Goal: Navigation & Orientation: Find specific page/section

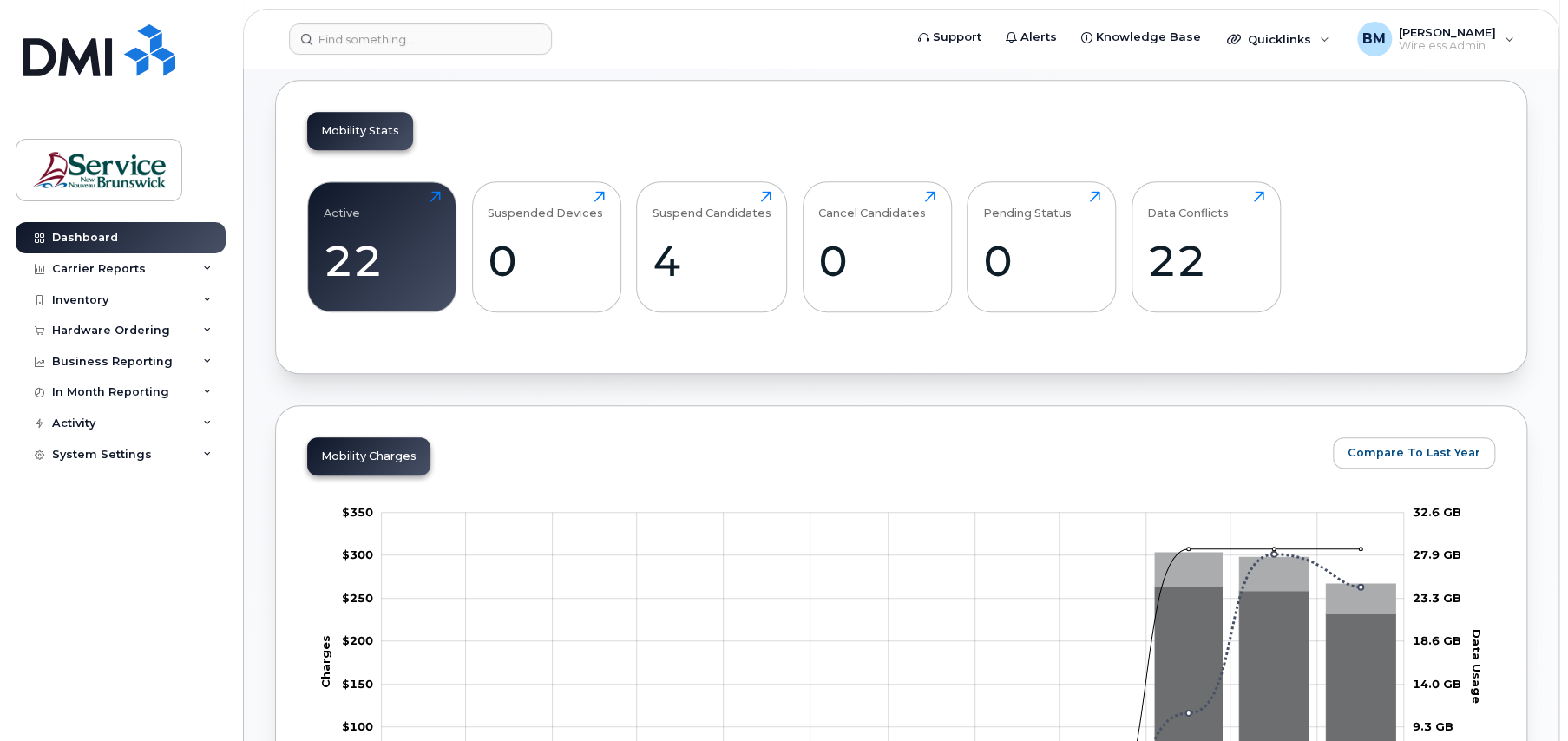
scroll to position [434, 0]
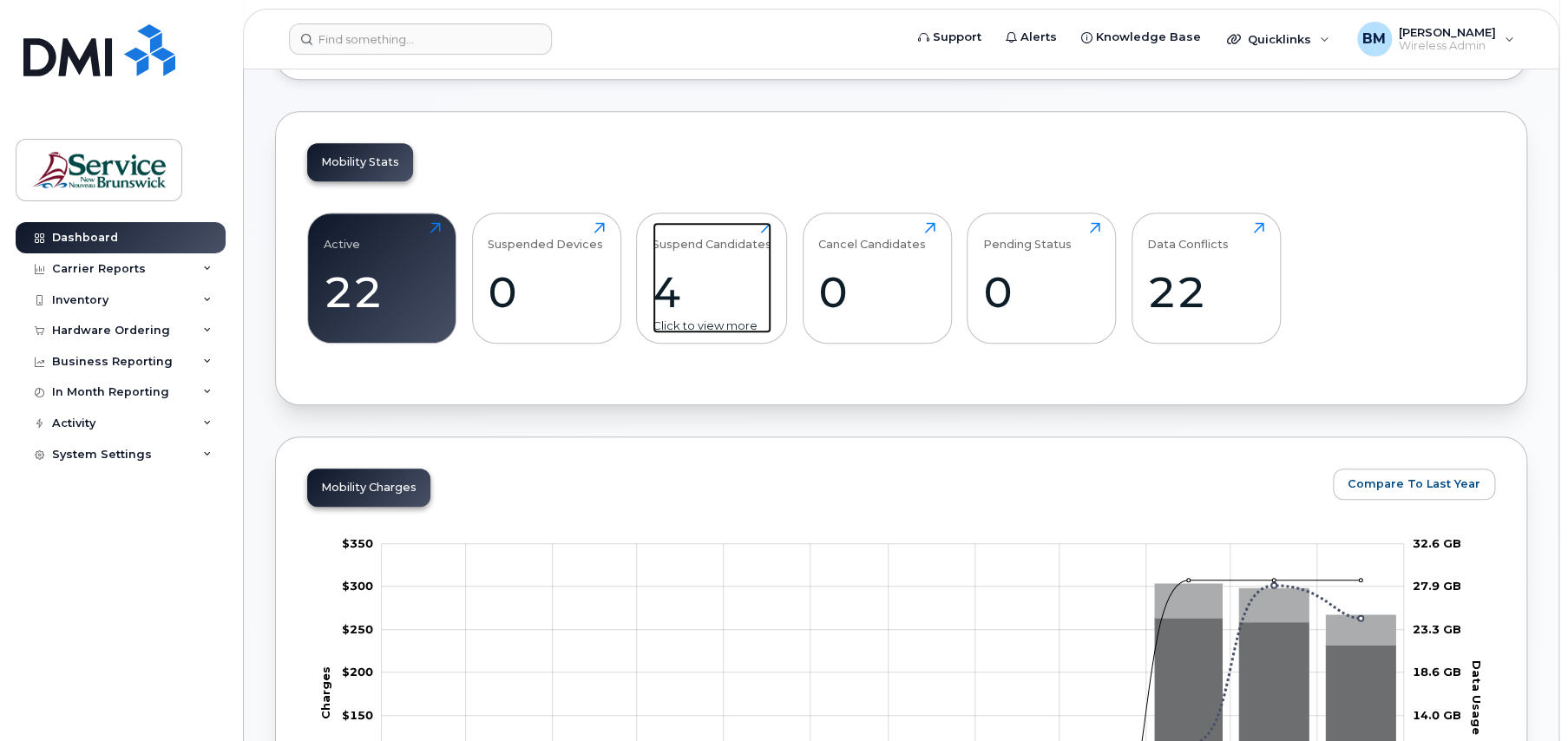
click at [700, 255] on div "Suspend Candidates 4 Click to view more" at bounding box center [712, 277] width 119 height 111
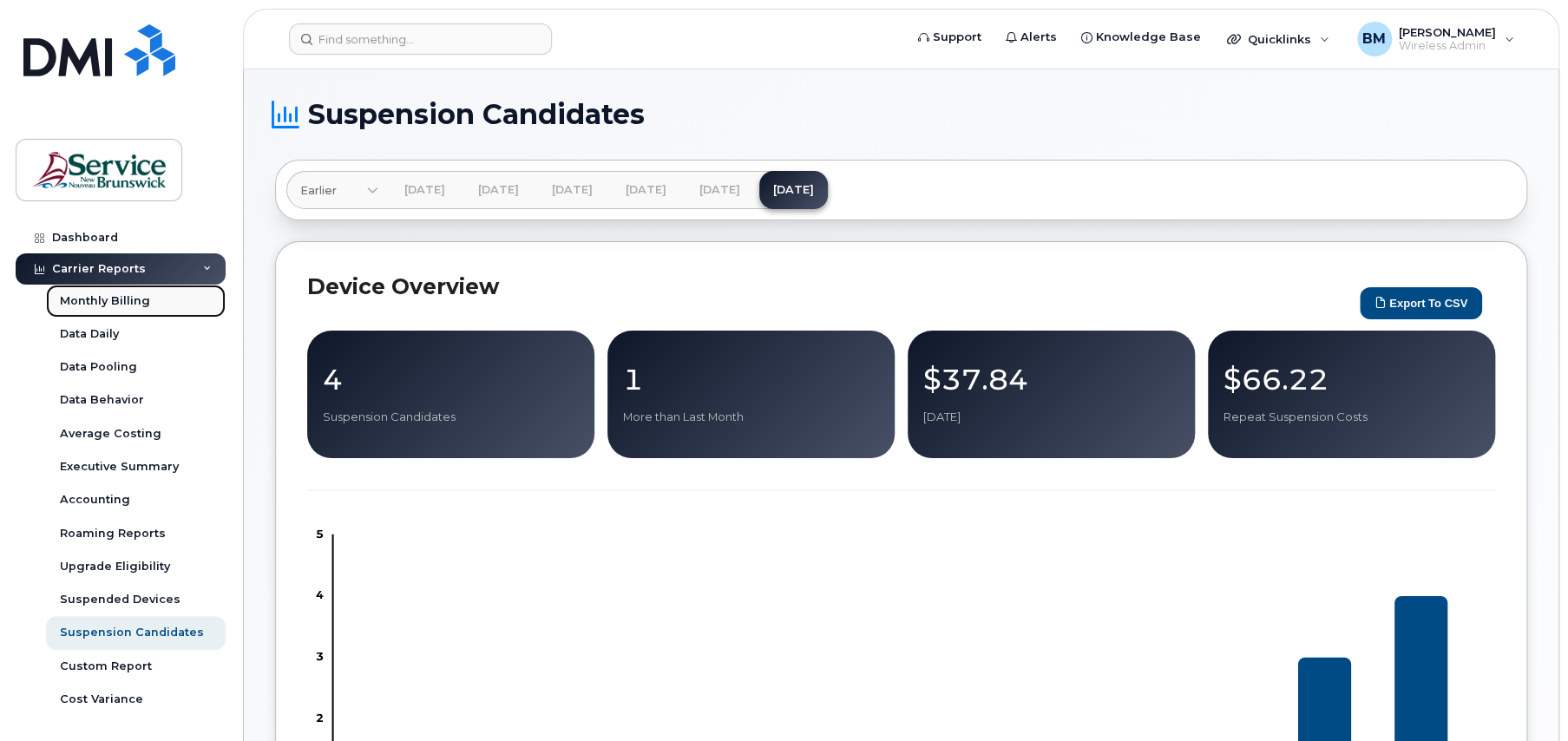
click at [119, 300] on div "Monthly Billing" at bounding box center [105, 301] width 90 height 15
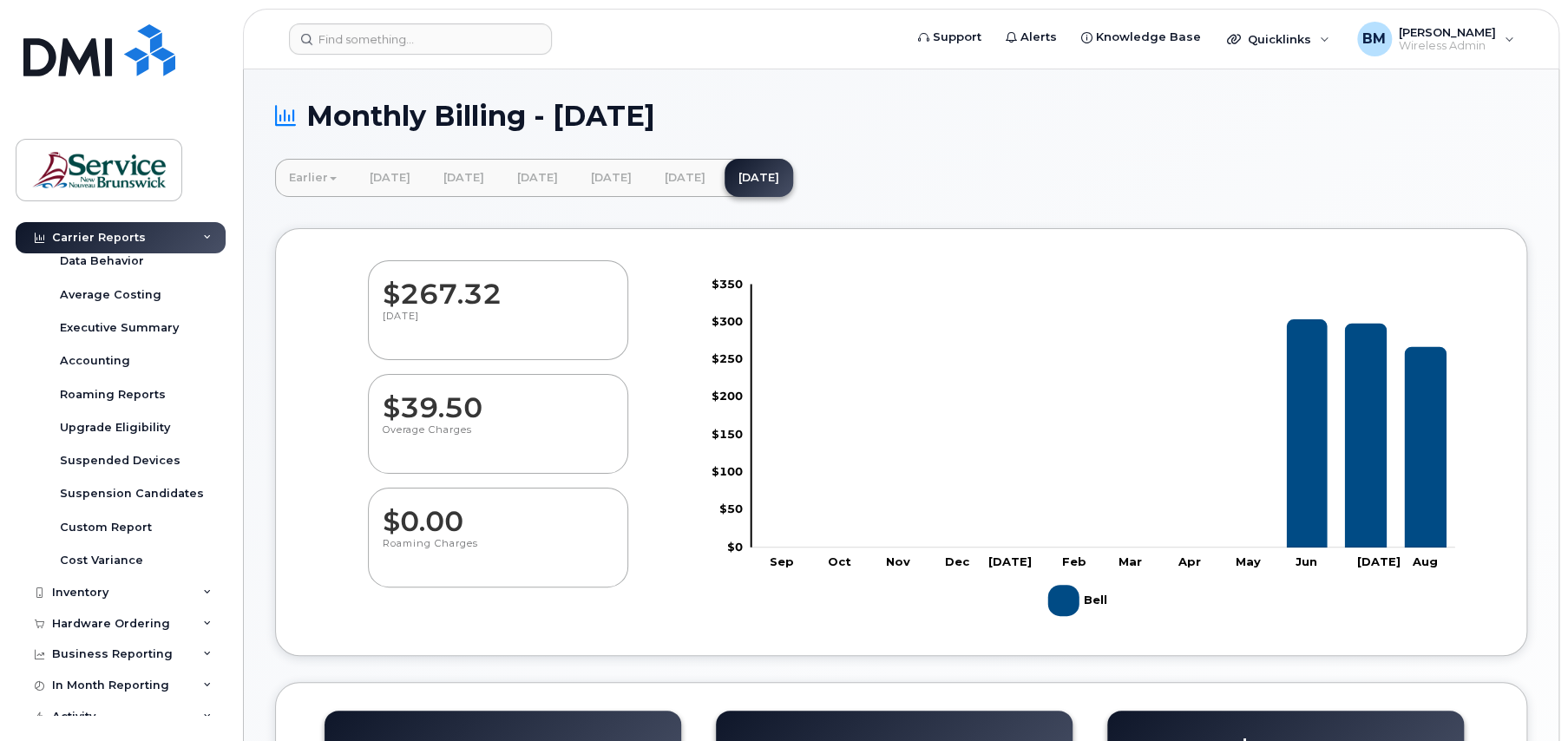
scroll to position [173, 0]
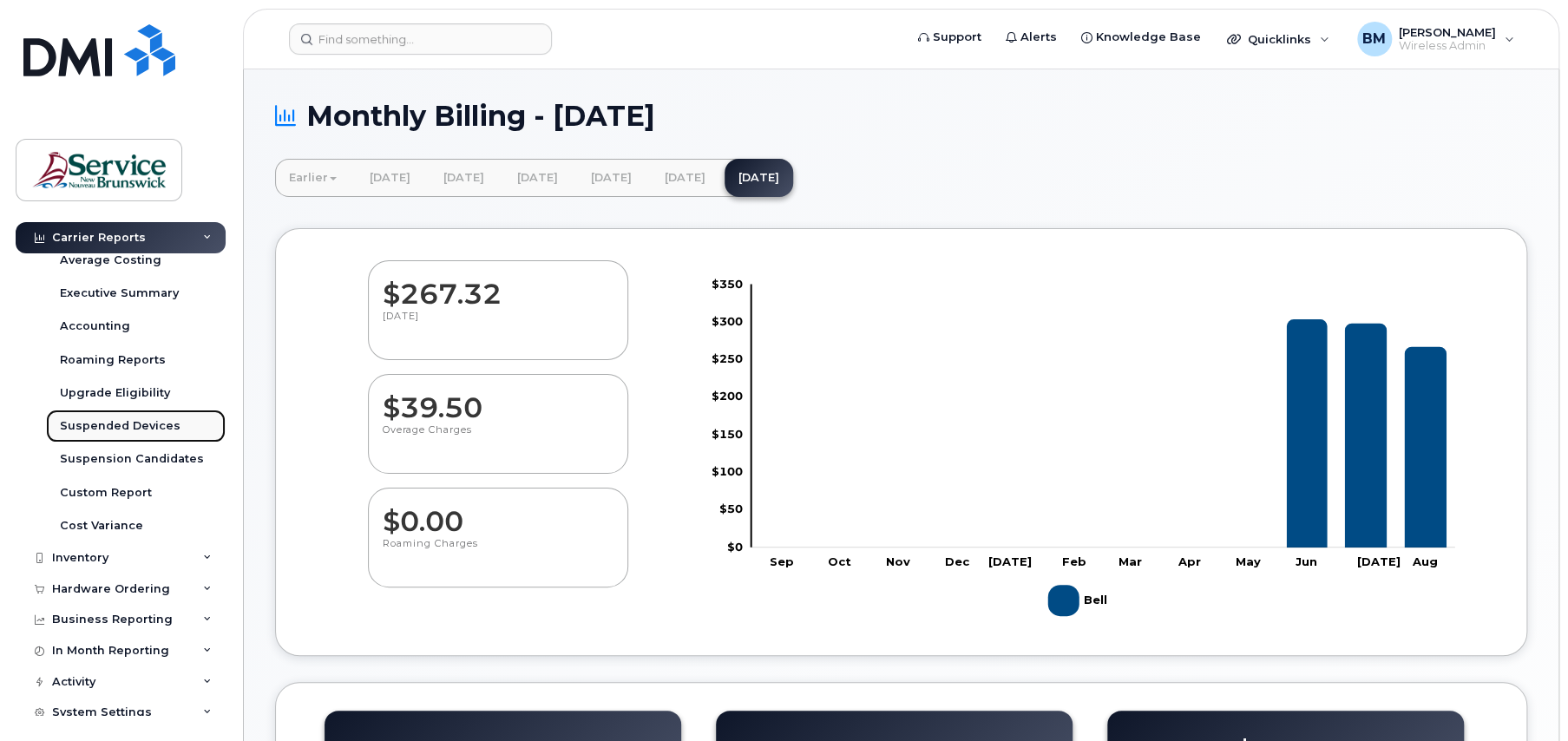
click at [126, 426] on div "Suspended Devices" at bounding box center [120, 426] width 121 height 15
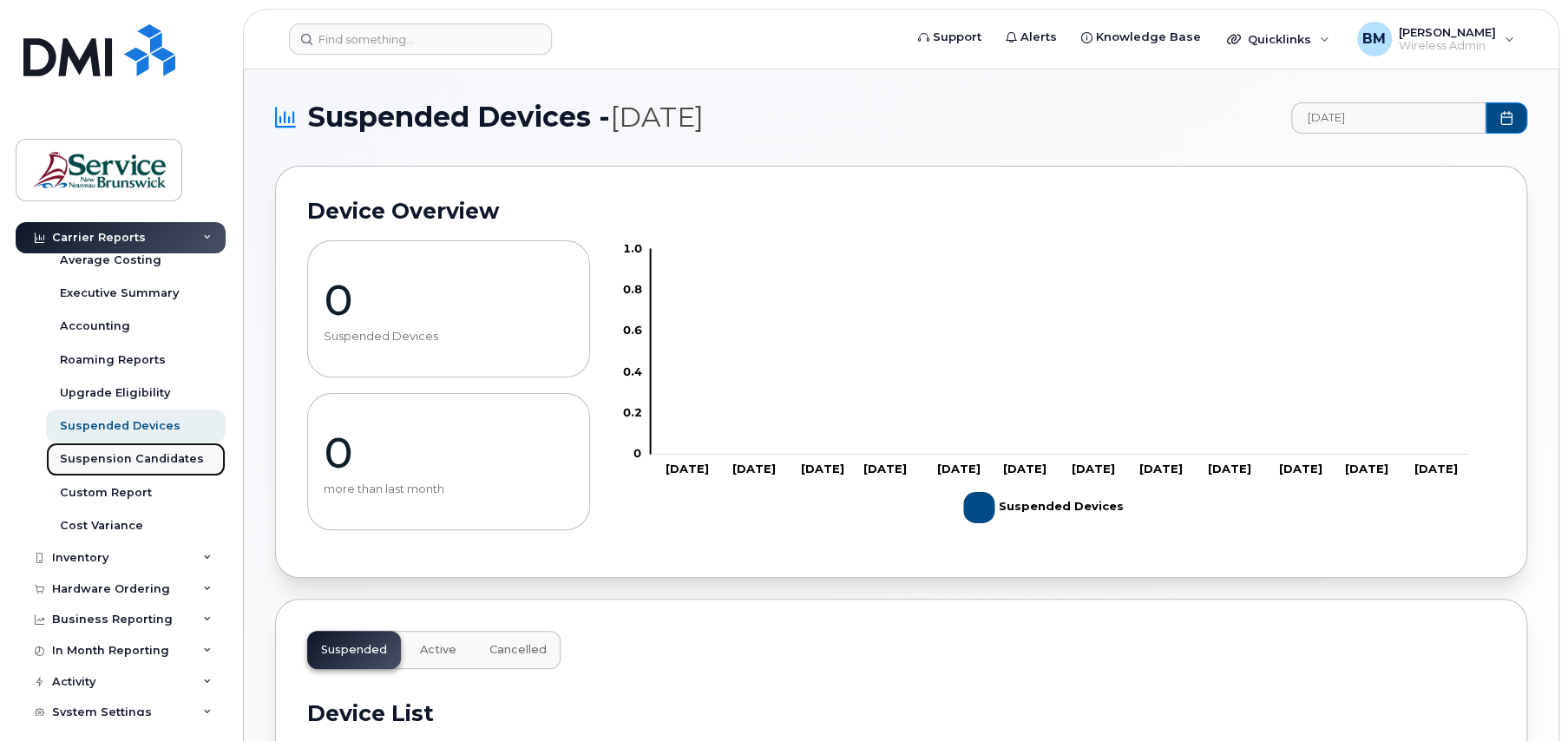
click at [126, 459] on div "Suspension Candidates" at bounding box center [132, 459] width 144 height 15
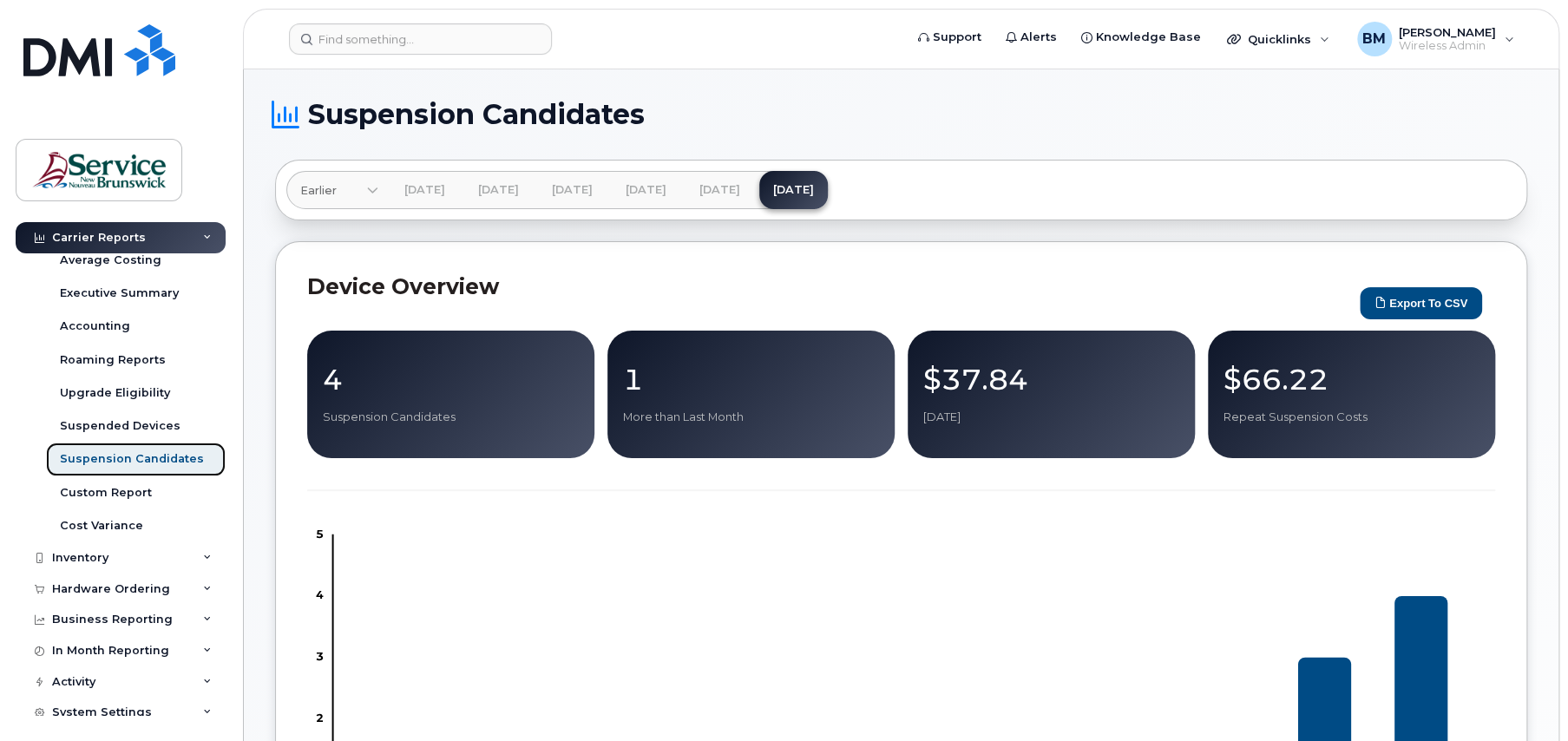
scroll to position [186, 0]
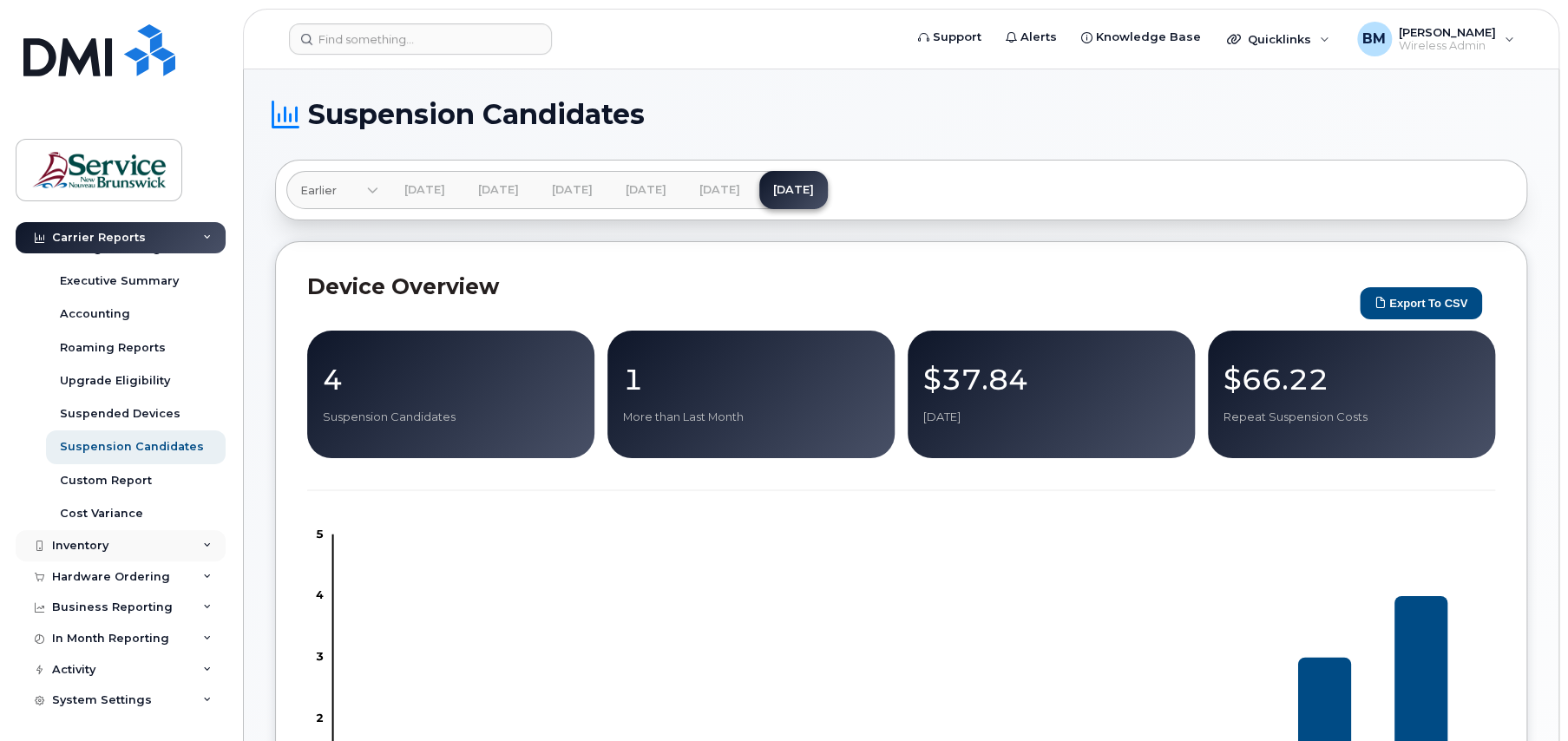
click at [125, 551] on div "Inventory" at bounding box center [120, 546] width 210 height 31
click at [130, 567] on link "Mobility Devices" at bounding box center [135, 578] width 179 height 33
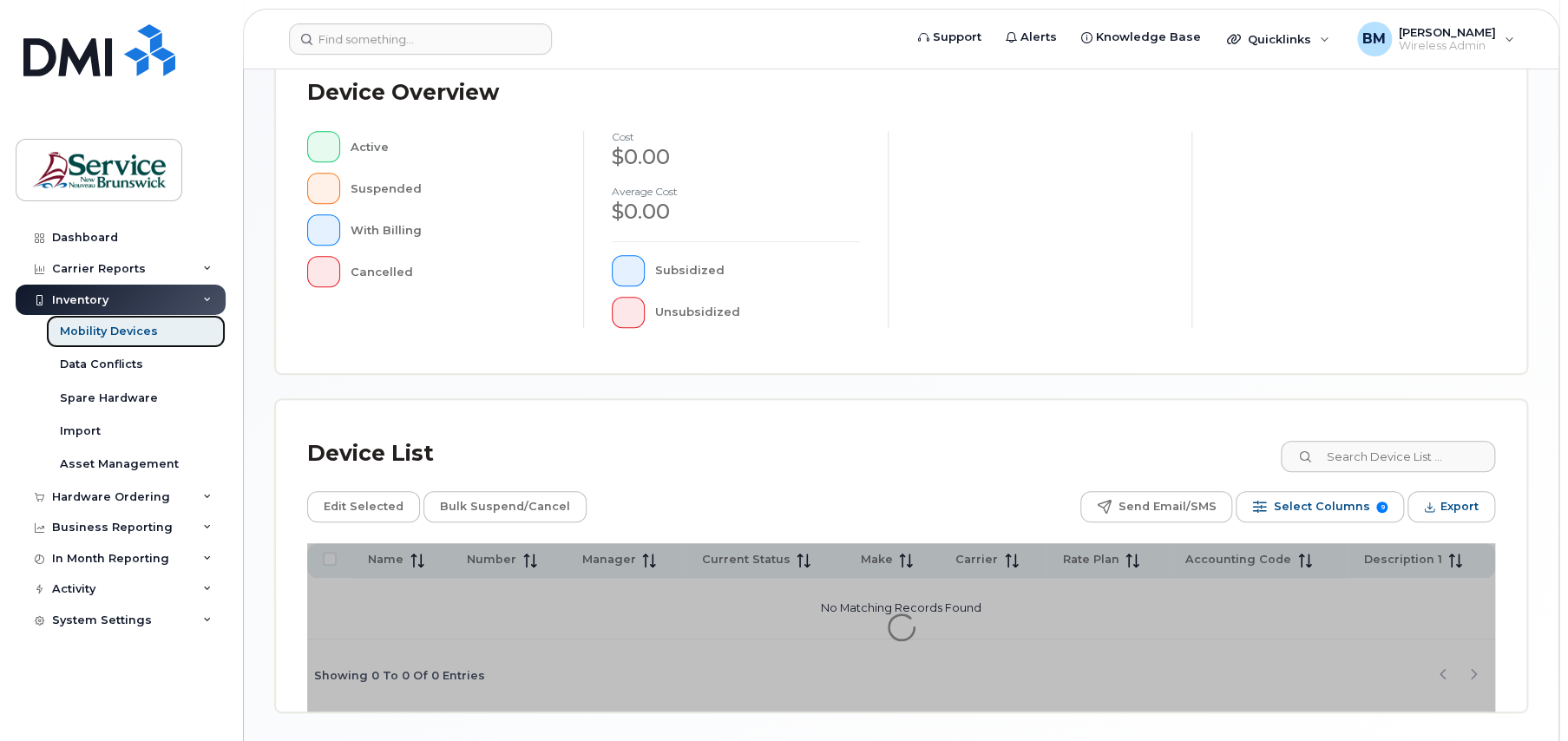
scroll to position [363, 0]
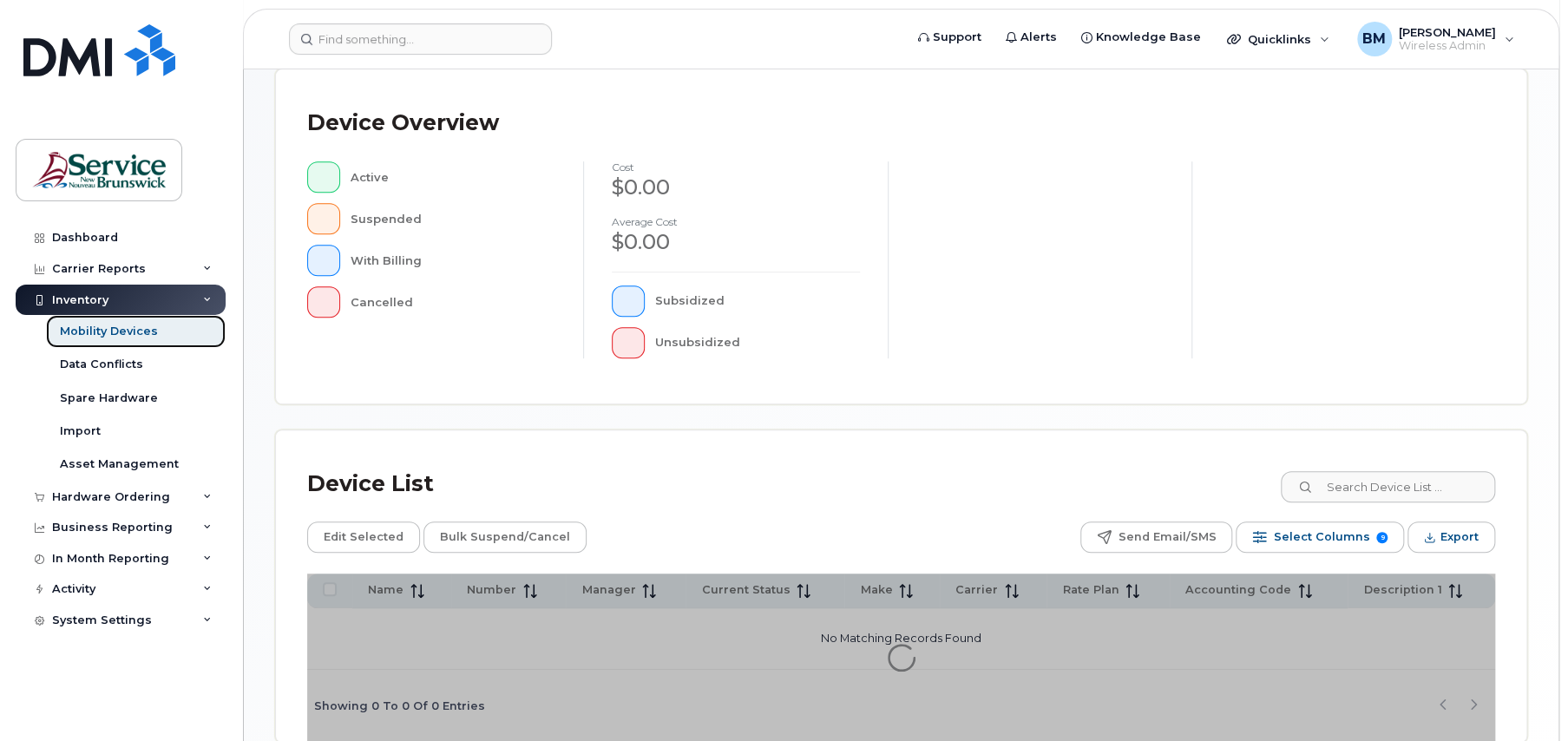
click at [147, 338] on div "Mobility Devices" at bounding box center [108, 331] width 98 height 15
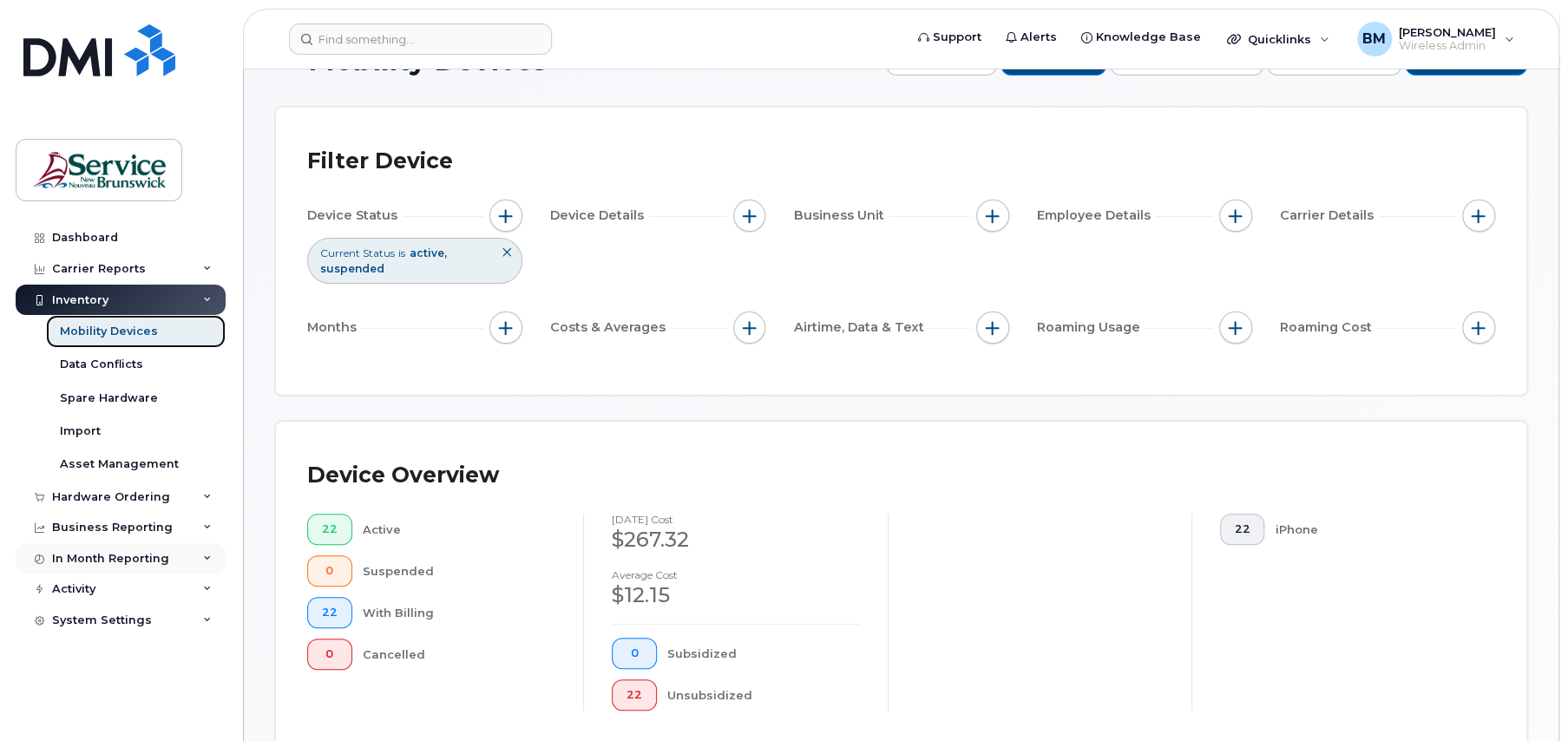
scroll to position [87, 0]
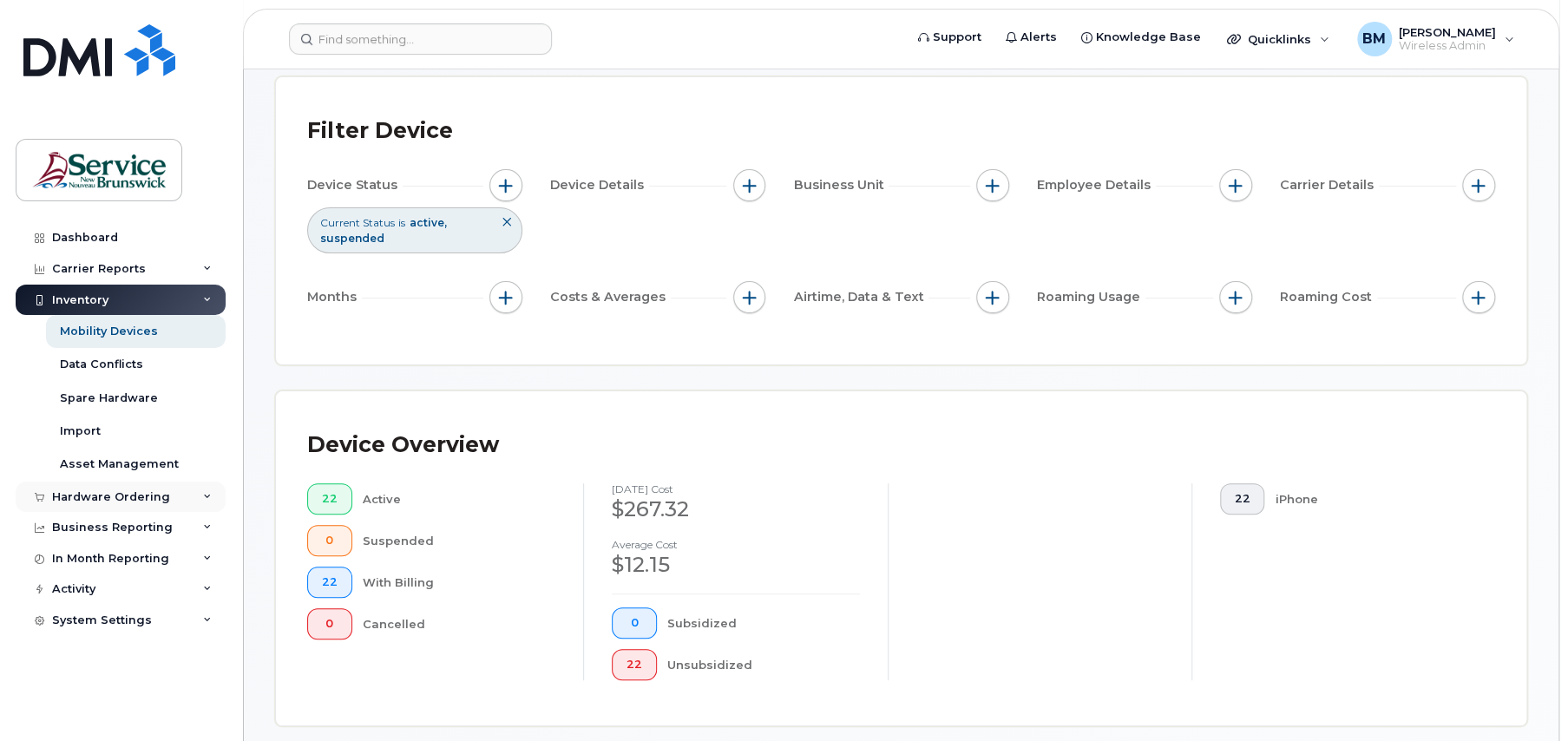
click at [108, 490] on div "Hardware Ordering" at bounding box center [111, 497] width 118 height 14
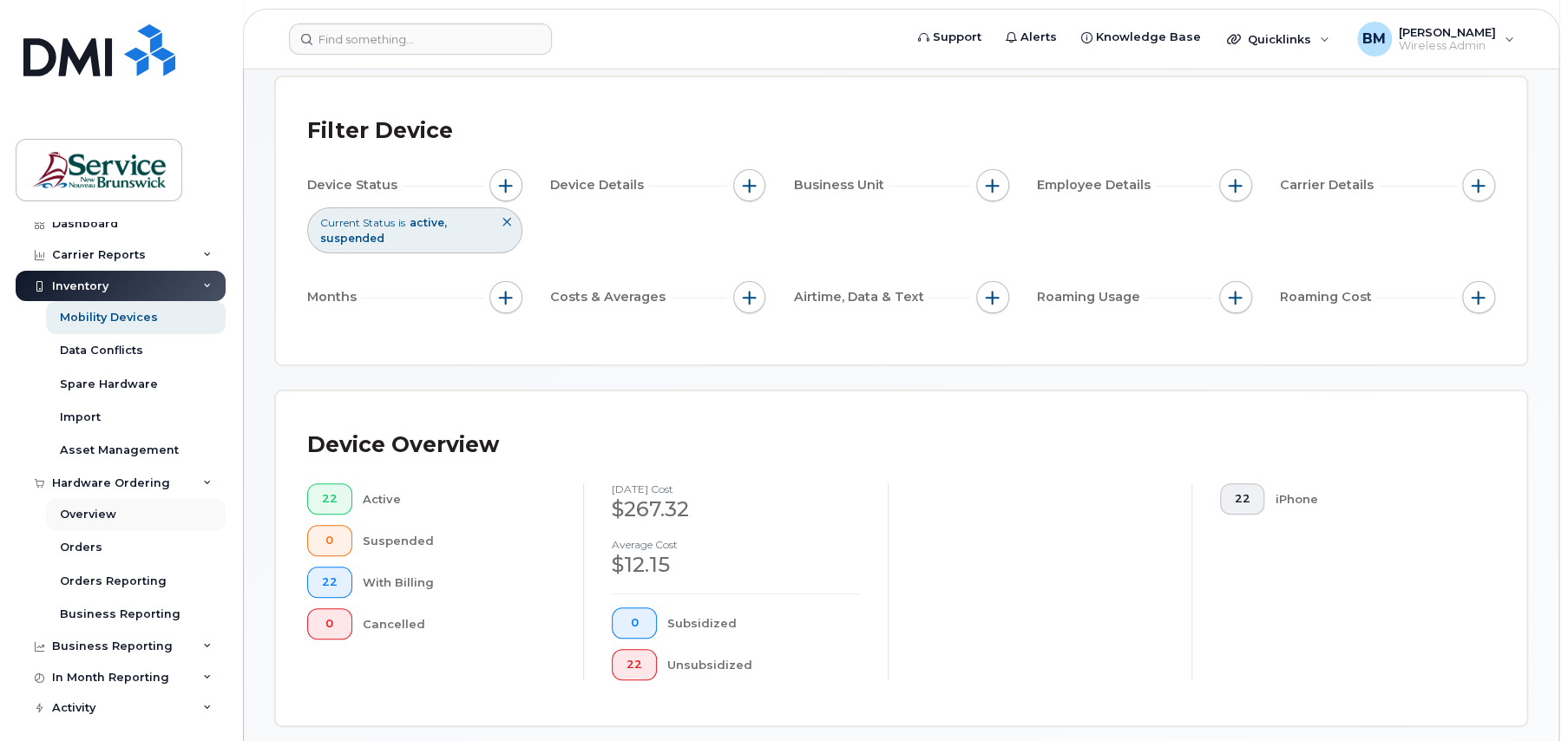
scroll to position [53, 0]
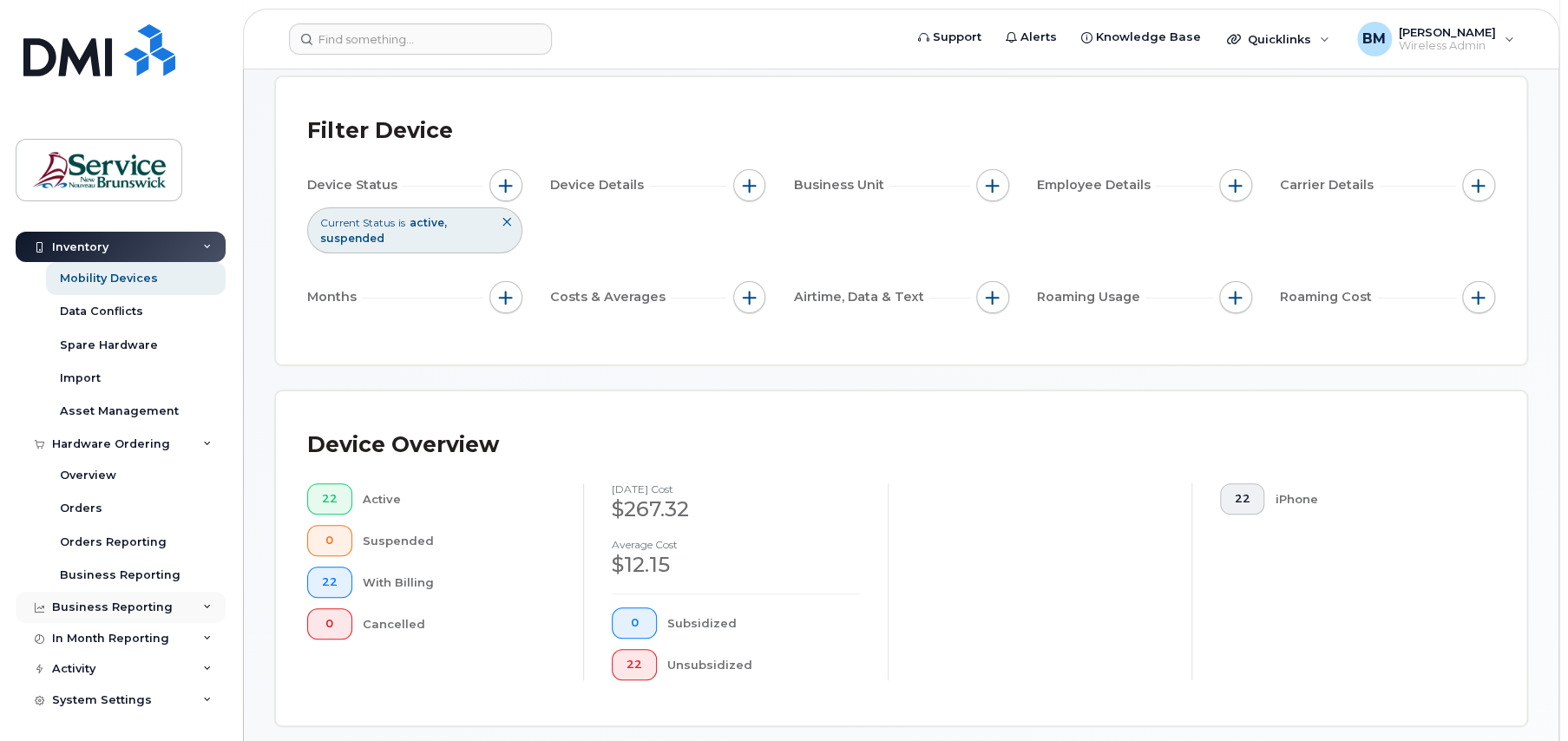
click at [208, 611] on div "Business Reporting" at bounding box center [120, 607] width 210 height 31
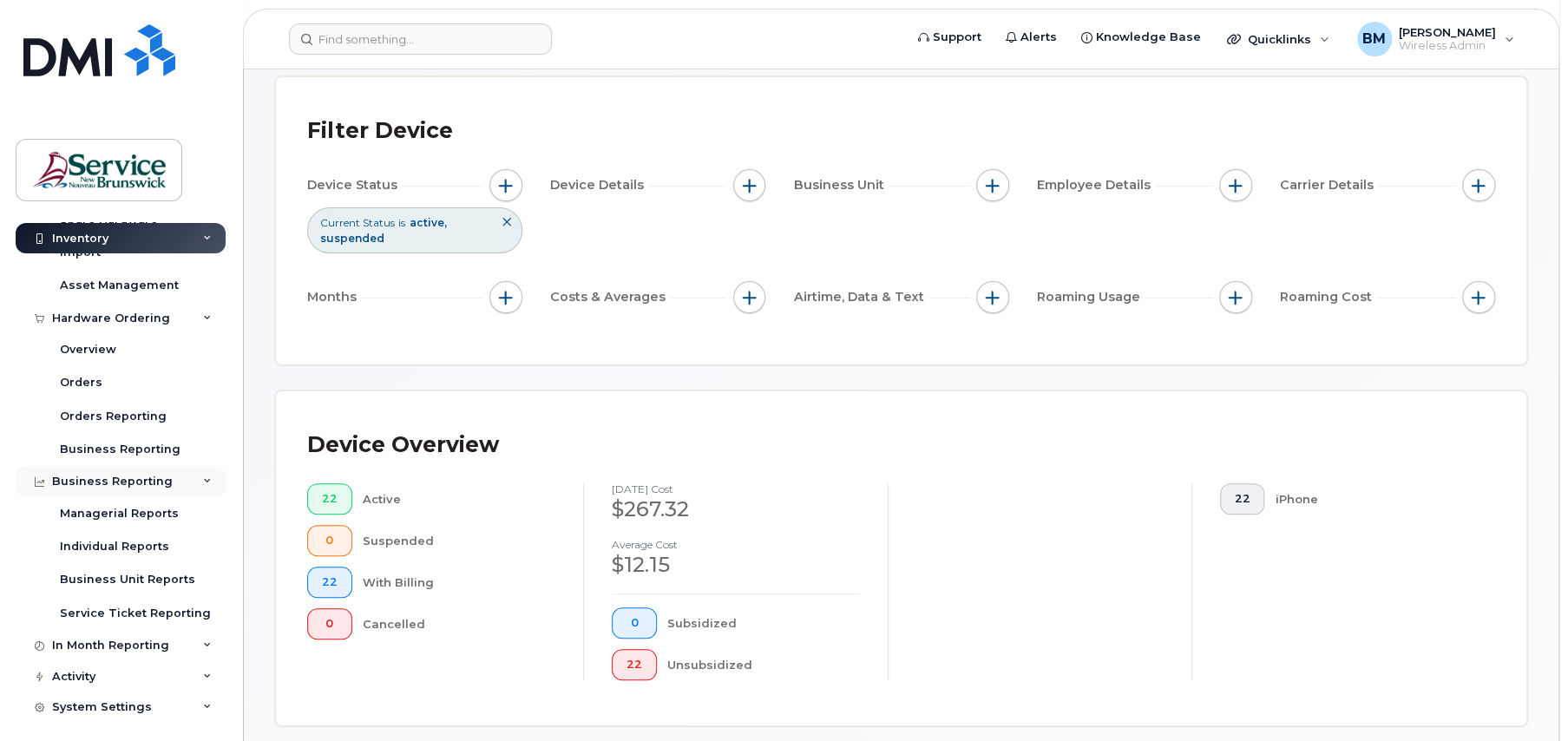
scroll to position [186, 0]
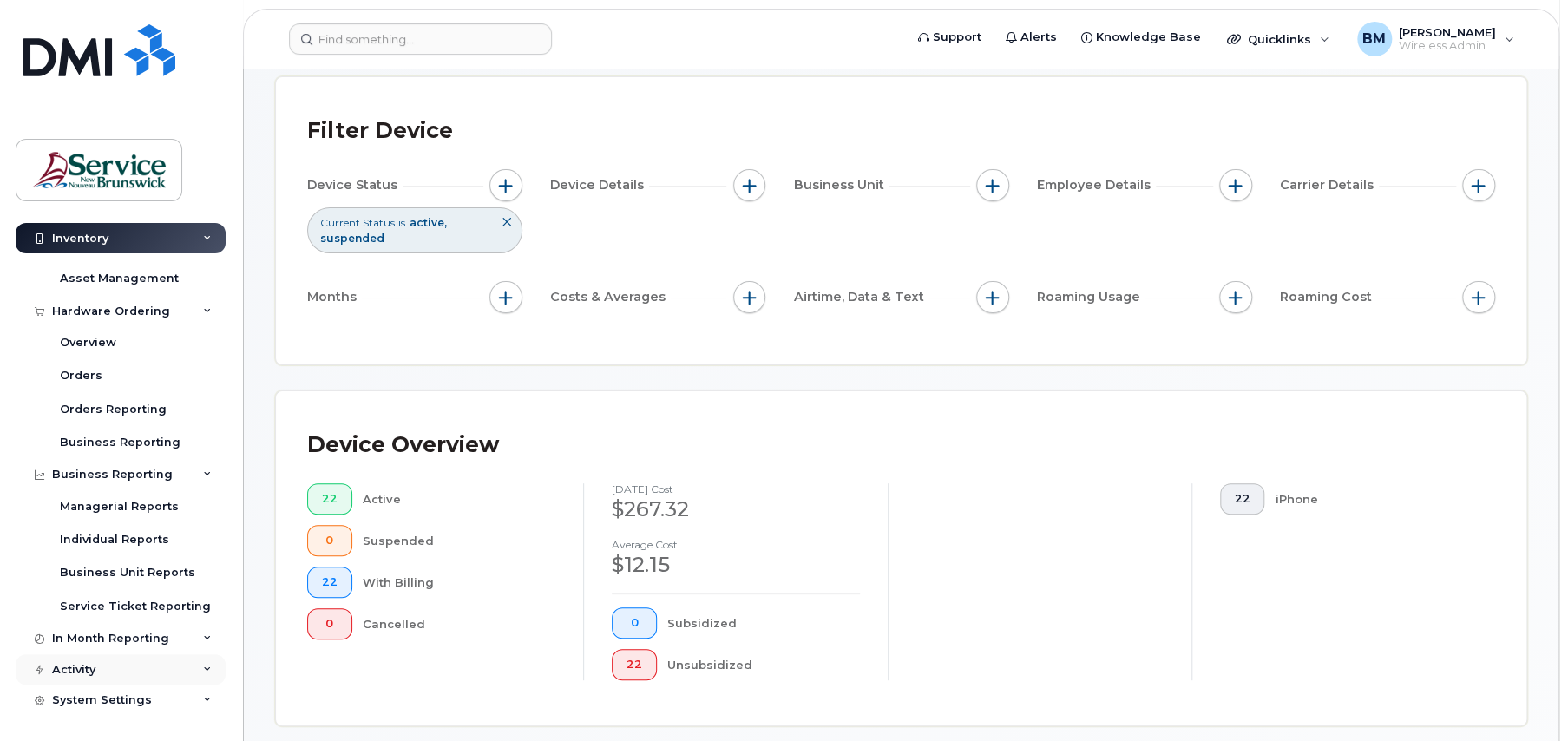
click at [193, 667] on div "Activity" at bounding box center [120, 670] width 210 height 31
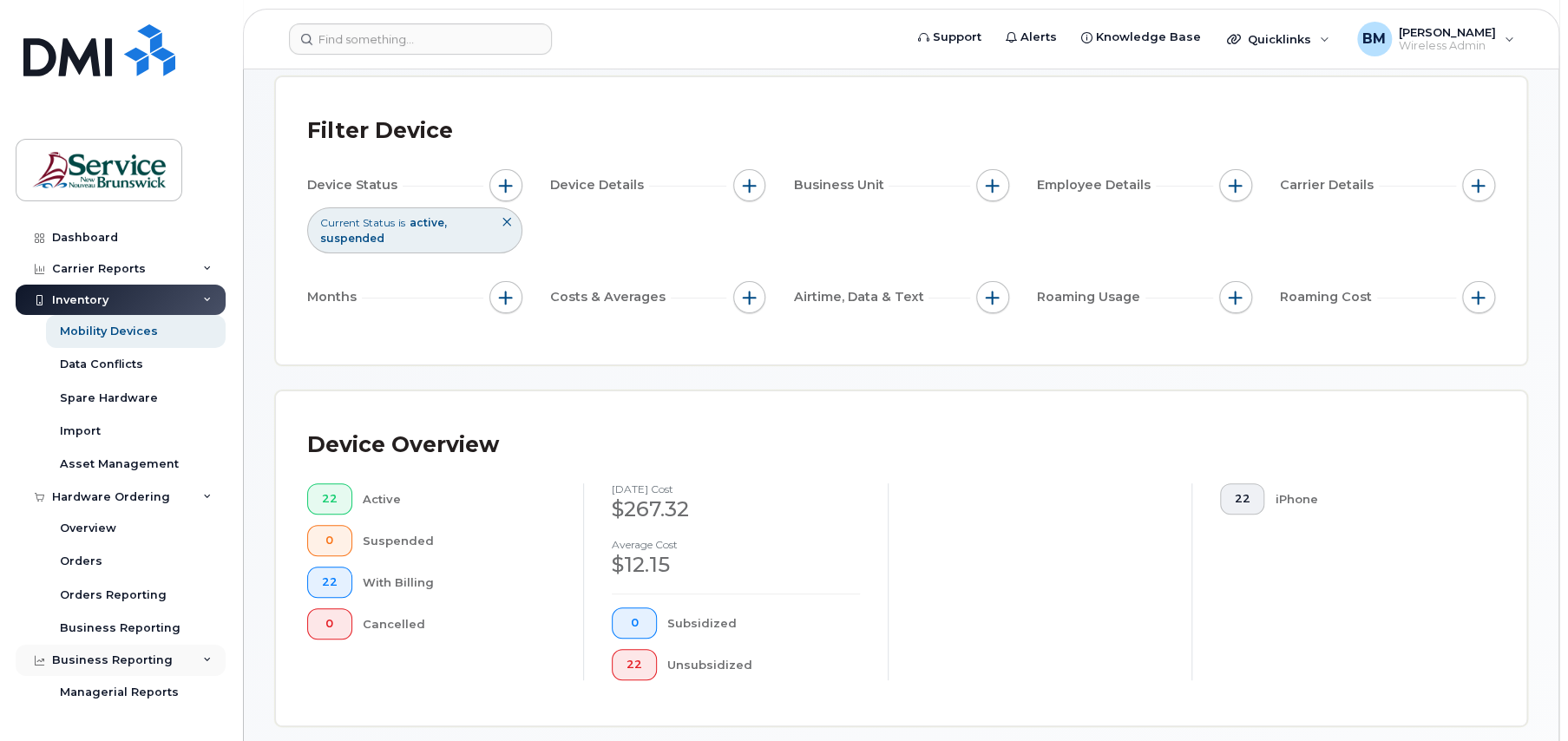
scroll to position [0, 0]
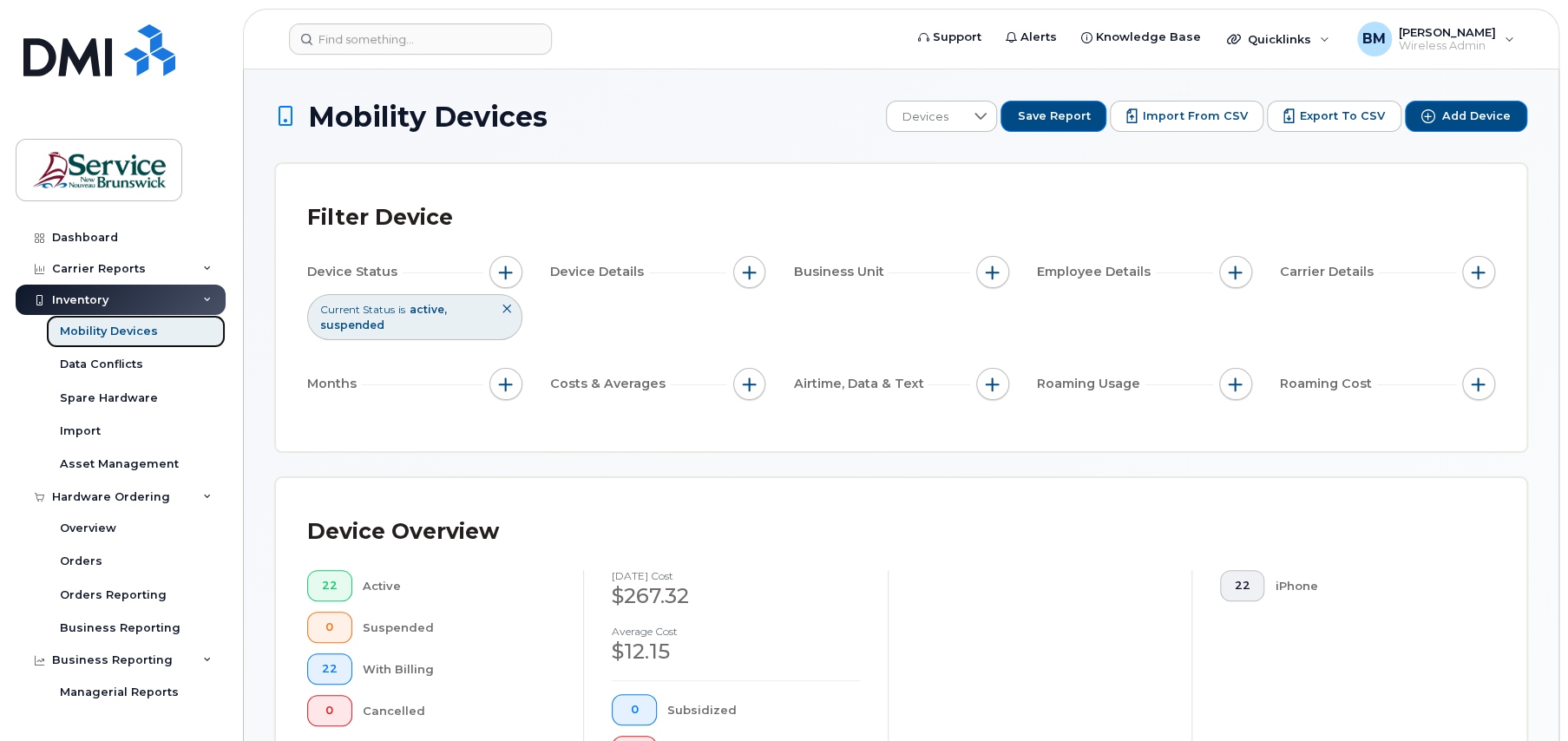
click at [101, 337] on div "Mobility Devices" at bounding box center [108, 331] width 98 height 15
